Goal: Task Accomplishment & Management: Use online tool/utility

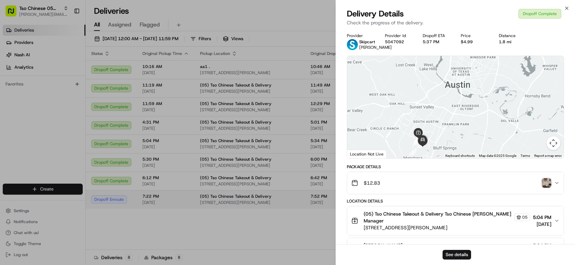
click at [124, 191] on div "Status Original Pickup Time Pickup Location Original Dropoff Time Dropoff Locat…" at bounding box center [330, 148] width 488 height 203
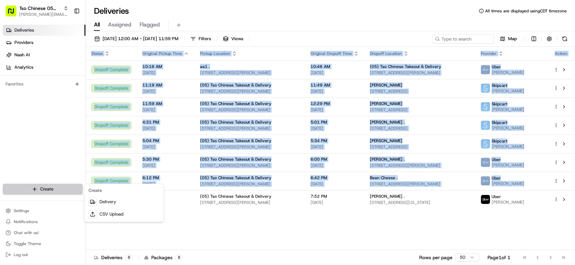
click at [71, 186] on html "Tso Chinese 05 Menchaca [EMAIL_ADDRESS][DOMAIN_NAME] Toggle Sidebar Deliveries …" at bounding box center [287, 132] width 575 height 265
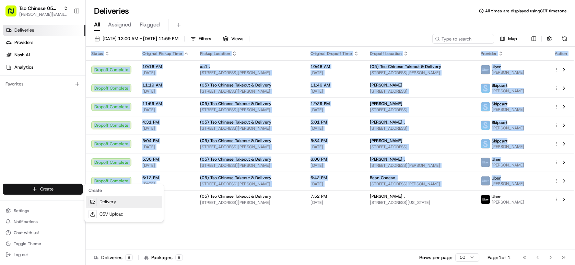
click at [119, 201] on link "Delivery" at bounding box center [124, 202] width 76 height 12
